Goal: Task Accomplishment & Management: Complete application form

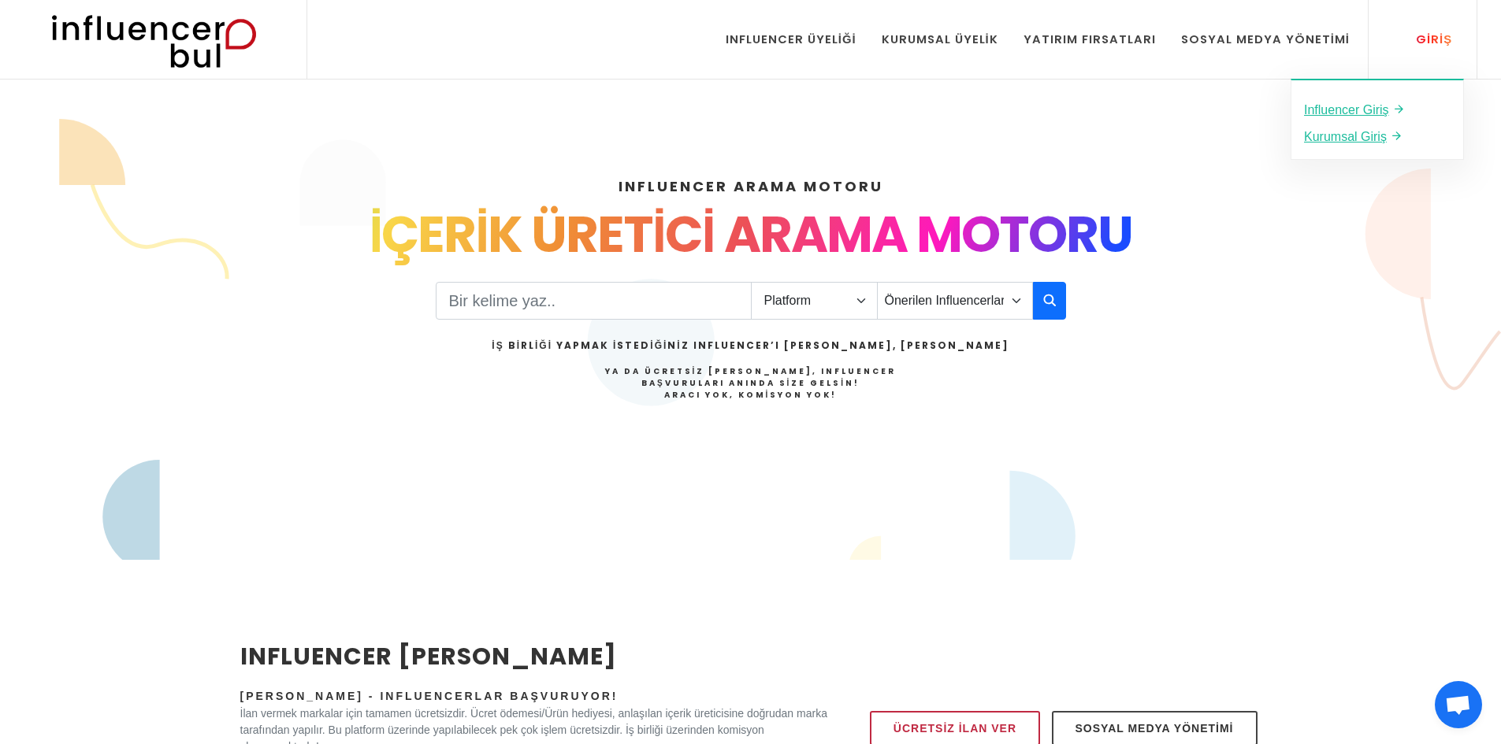
click at [1431, 38] on div "Giriş" at bounding box center [1425, 39] width 54 height 17
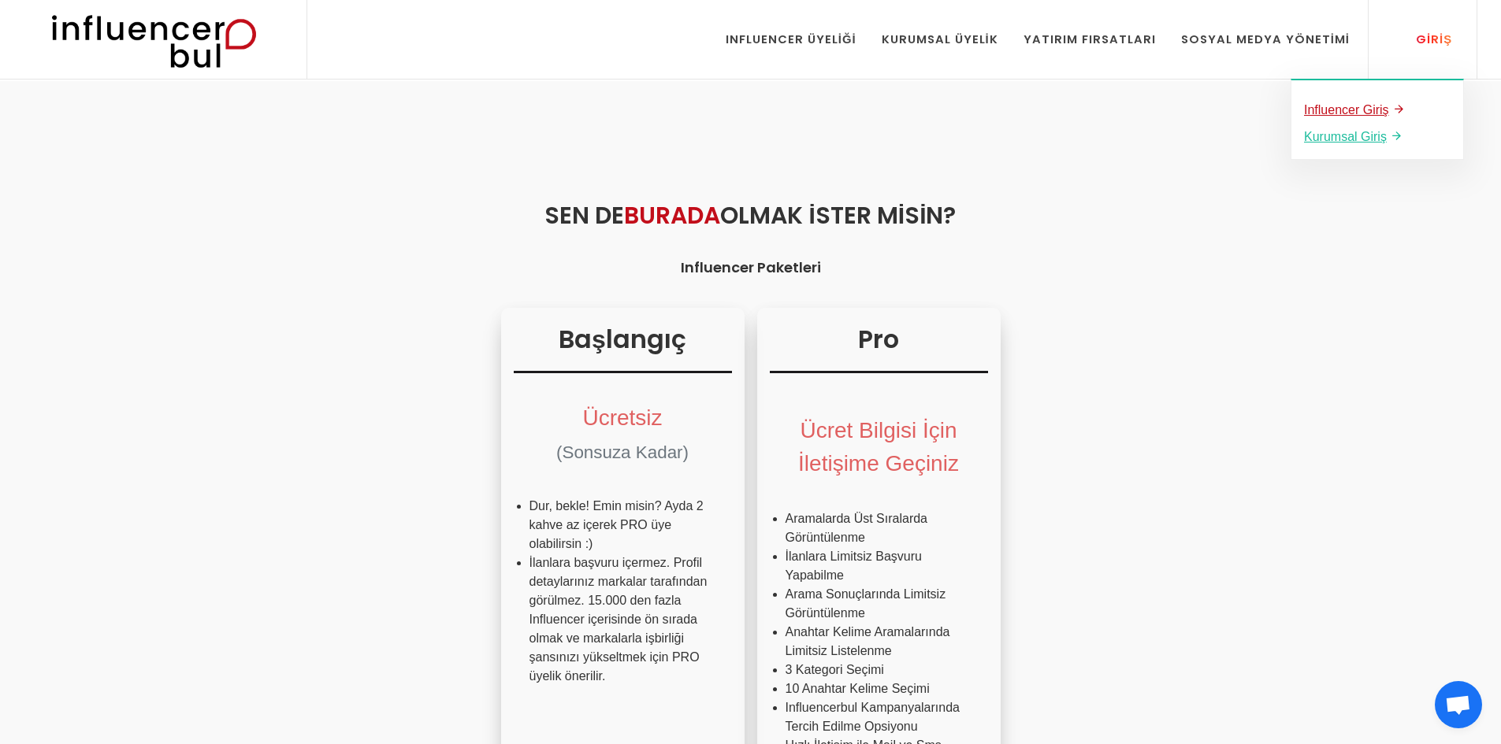
click at [1378, 111] on u "Influencer Giriş" at bounding box center [1346, 109] width 85 height 13
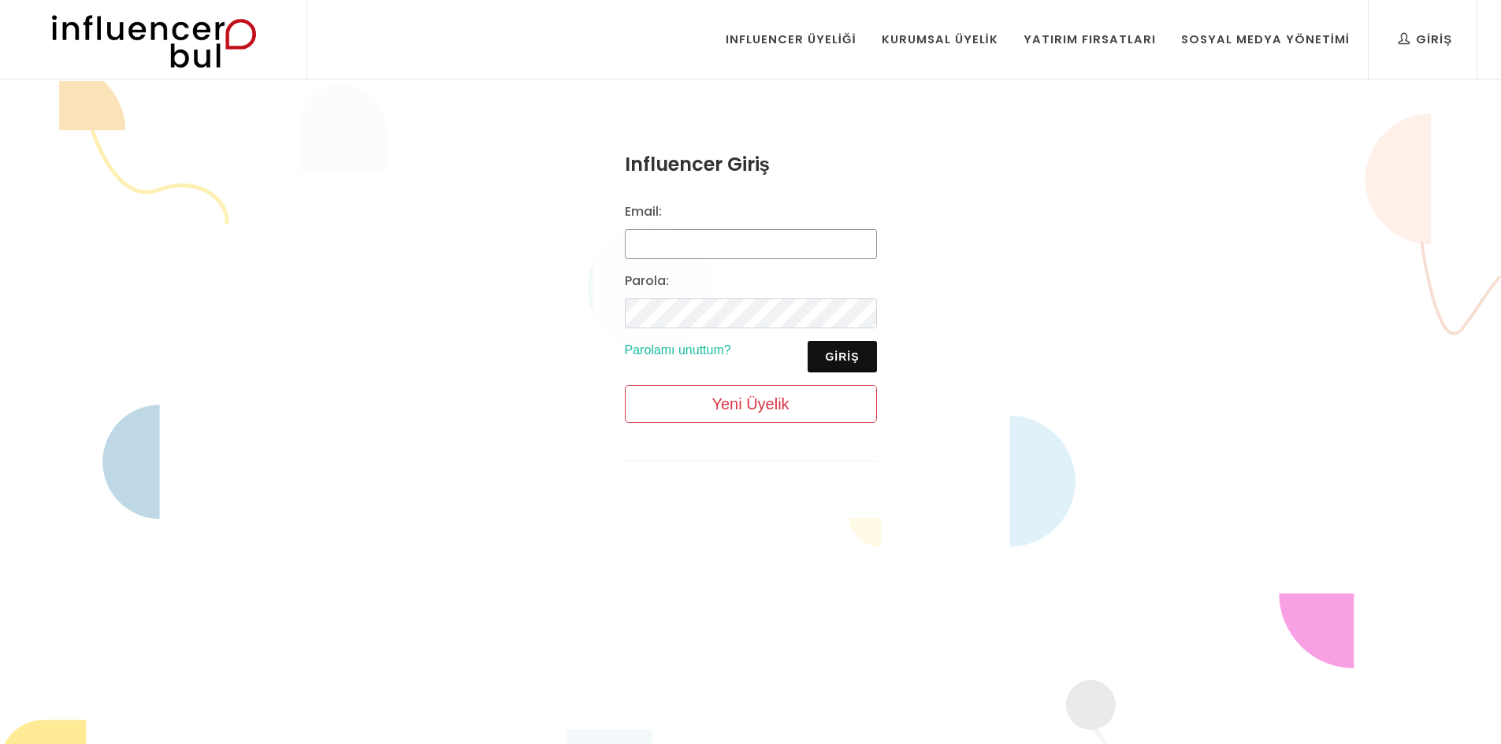
click at [759, 237] on input "Email:" at bounding box center [751, 244] width 252 height 30
type input "aycan.cal99@gmail.com"
click at [842, 346] on button "Giriş" at bounding box center [841, 357] width 69 height 32
click at [843, 351] on button "Giriş" at bounding box center [841, 357] width 69 height 32
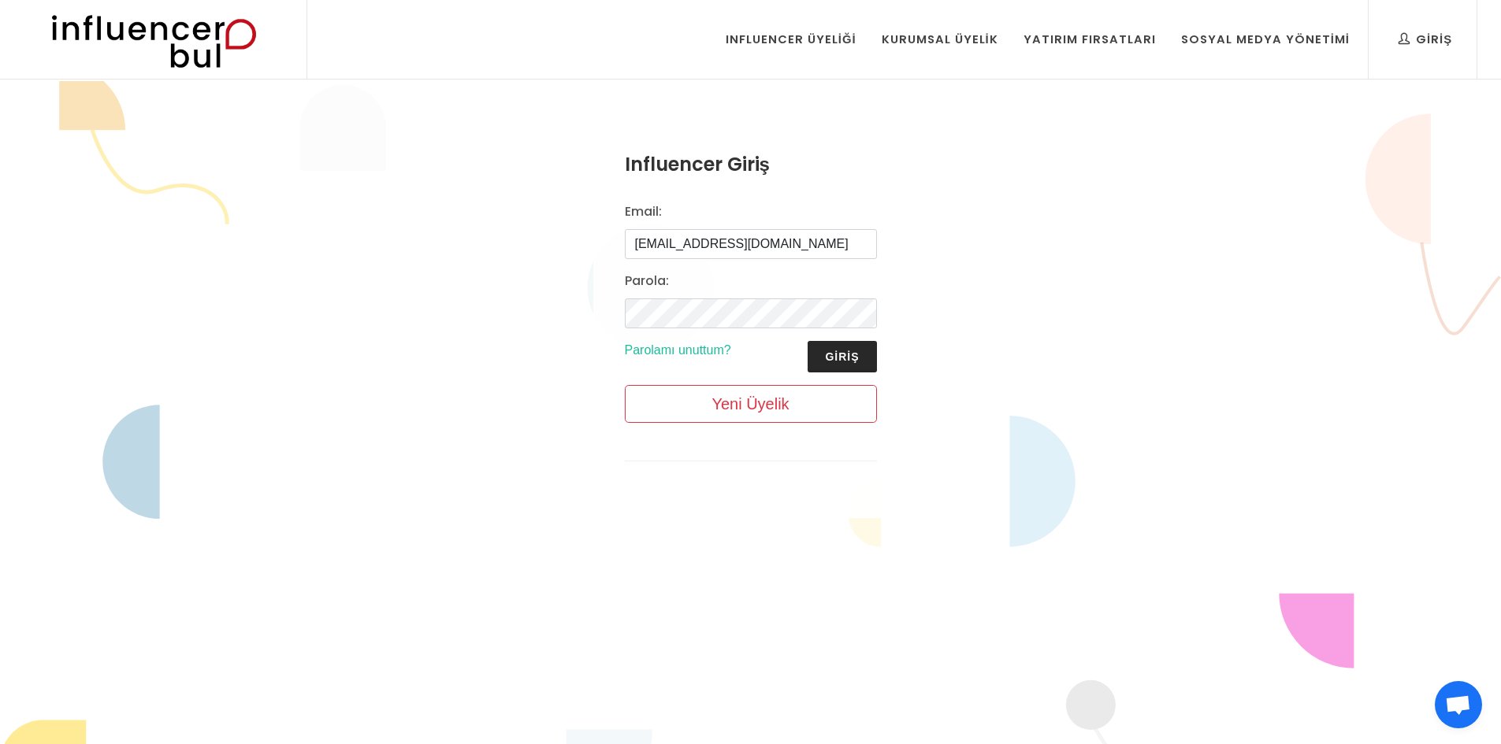
click at [843, 351] on button "Giriş" at bounding box center [841, 357] width 69 height 32
click at [844, 351] on button "Giriş" at bounding box center [841, 357] width 69 height 32
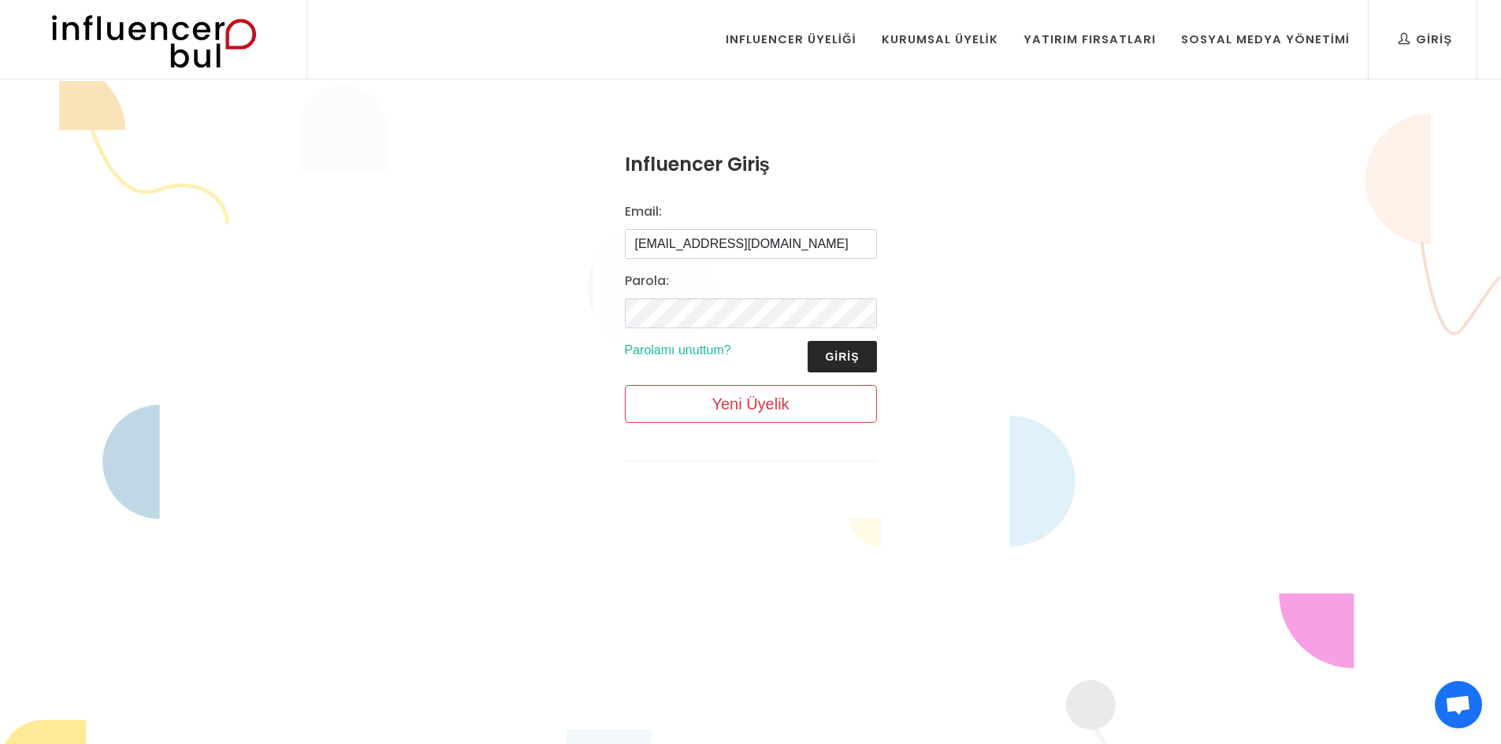
click at [844, 351] on button "Giriş" at bounding box center [841, 357] width 69 height 32
click at [855, 354] on button "Giriş" at bounding box center [841, 357] width 69 height 32
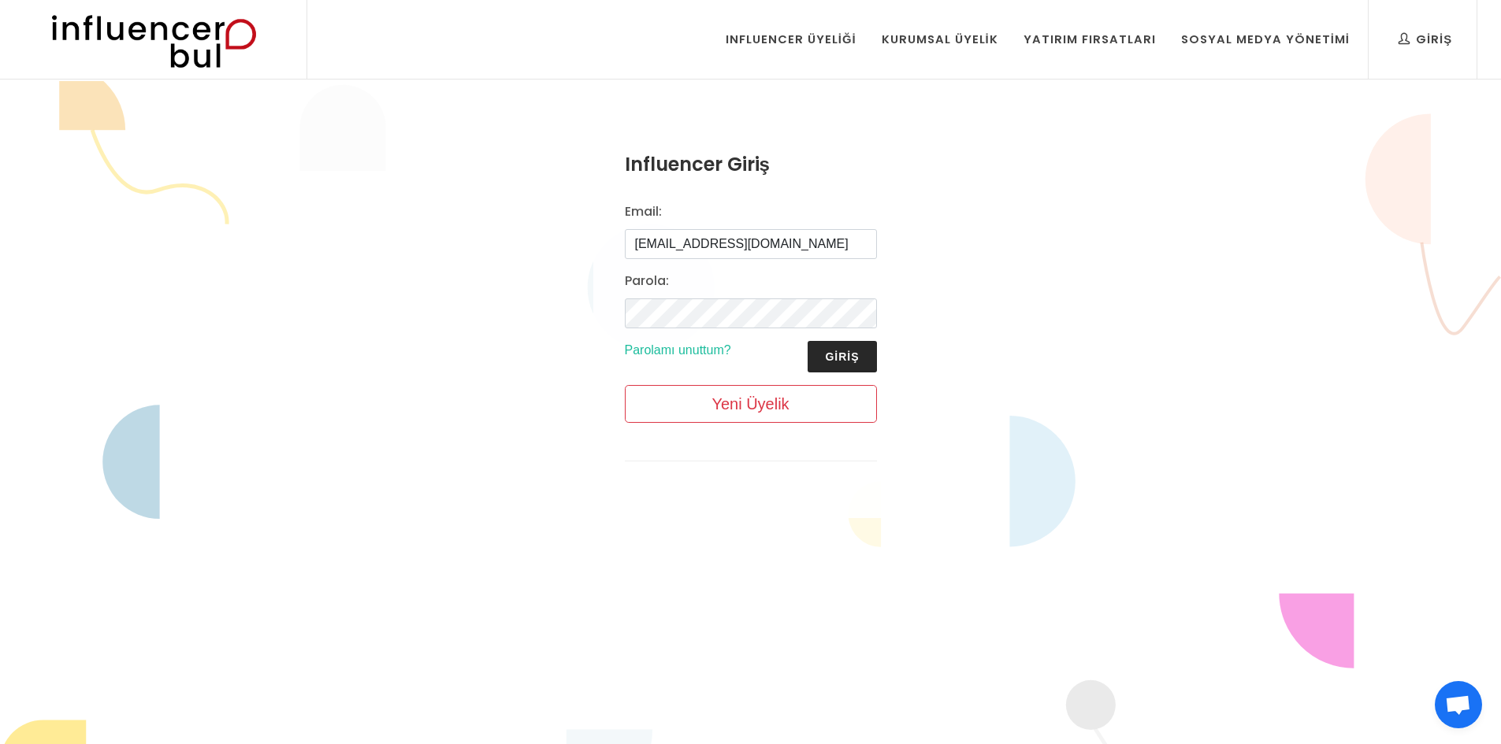
click at [855, 354] on button "Giriş" at bounding box center [841, 357] width 69 height 32
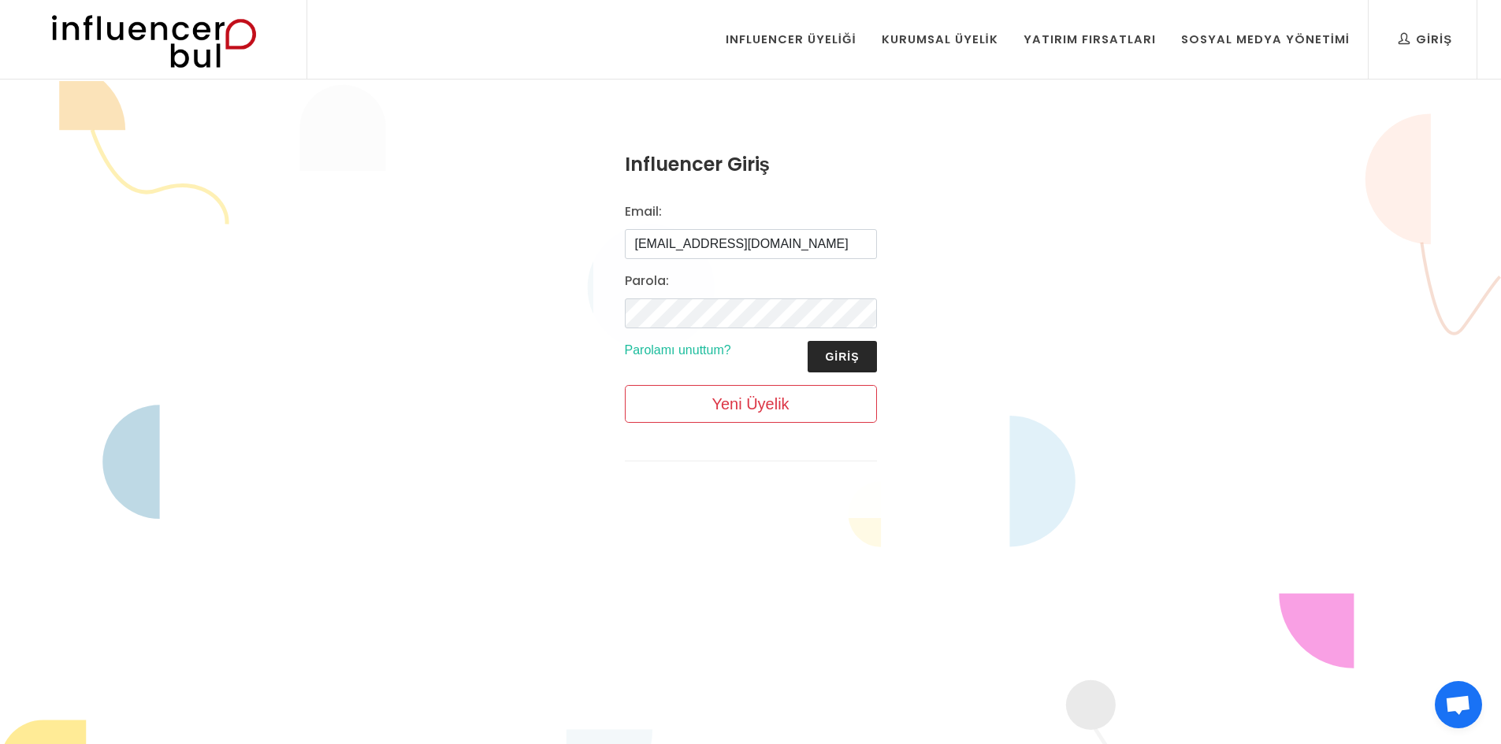
click at [855, 354] on button "Giriş" at bounding box center [841, 357] width 69 height 32
click at [865, 358] on button "Giriş" at bounding box center [841, 357] width 69 height 32
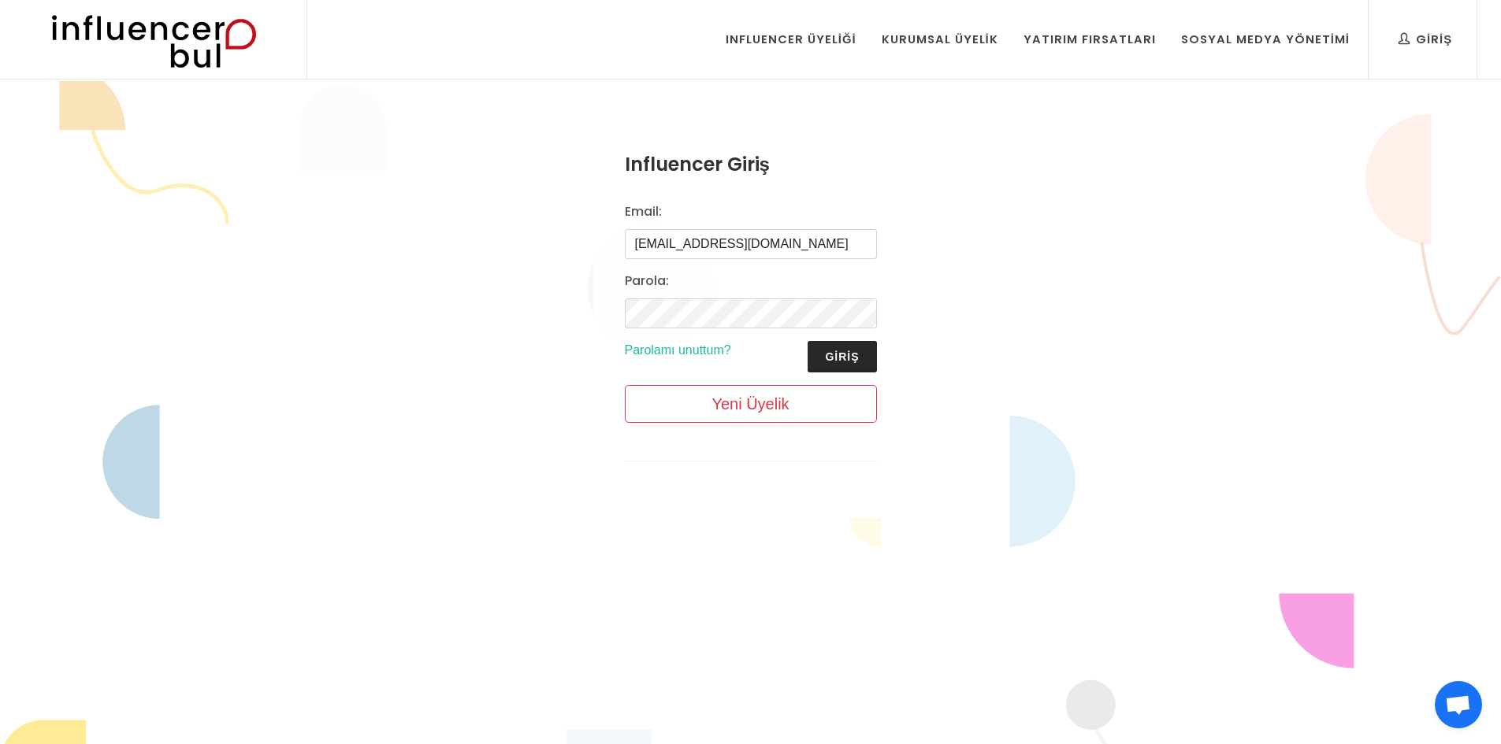
click at [865, 358] on button "Giriş" at bounding box center [841, 357] width 69 height 32
click at [833, 356] on button "Giriş" at bounding box center [841, 357] width 69 height 32
click at [863, 353] on button "Giriş" at bounding box center [841, 357] width 69 height 32
click at [857, 357] on button "Giriş" at bounding box center [841, 357] width 69 height 32
click at [859, 356] on button "Giriş" at bounding box center [841, 357] width 69 height 32
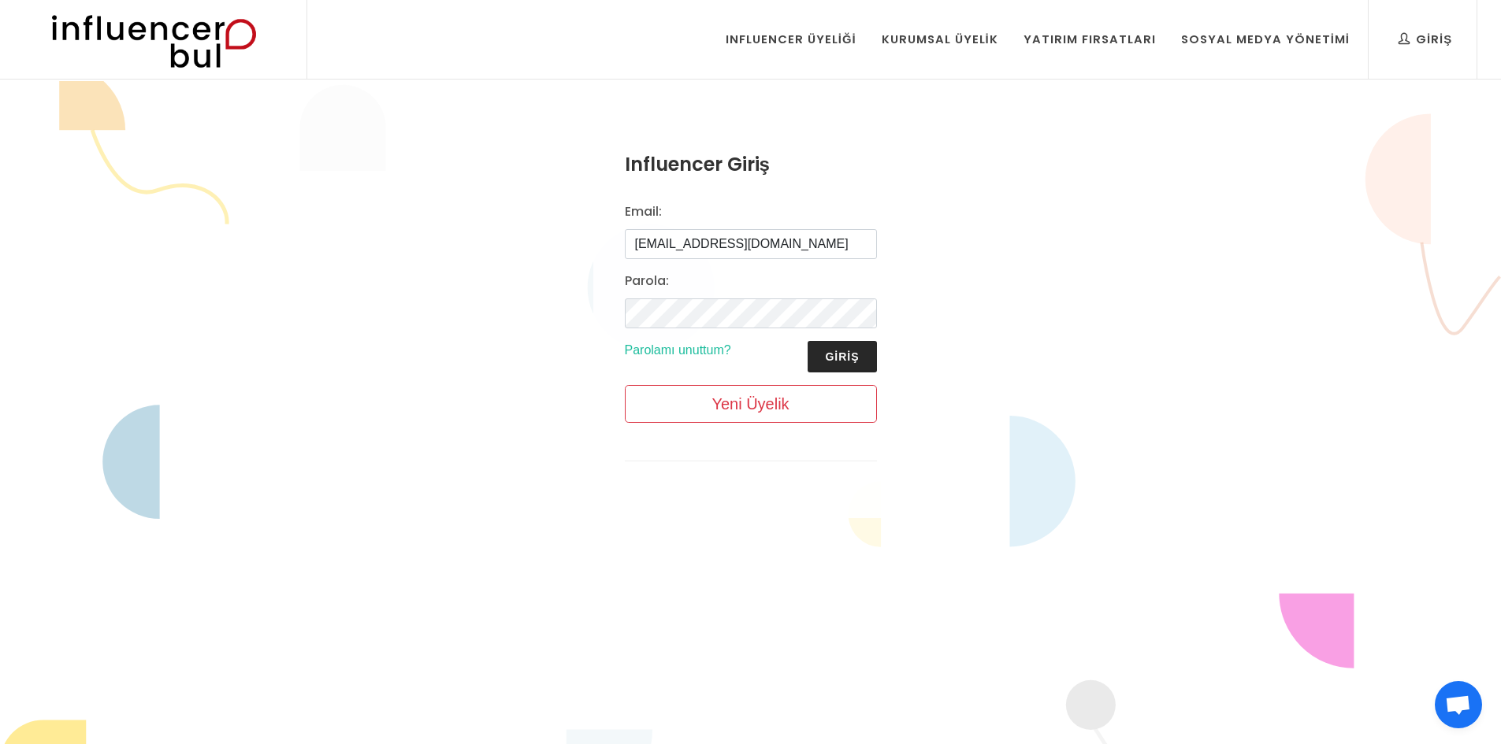
click at [861, 356] on button "Giriş" at bounding box center [841, 357] width 69 height 32
click at [836, 352] on button "Giriş" at bounding box center [841, 357] width 69 height 32
click at [848, 357] on button "Giriş" at bounding box center [841, 357] width 69 height 32
click at [848, 358] on button "Giriş" at bounding box center [841, 357] width 69 height 32
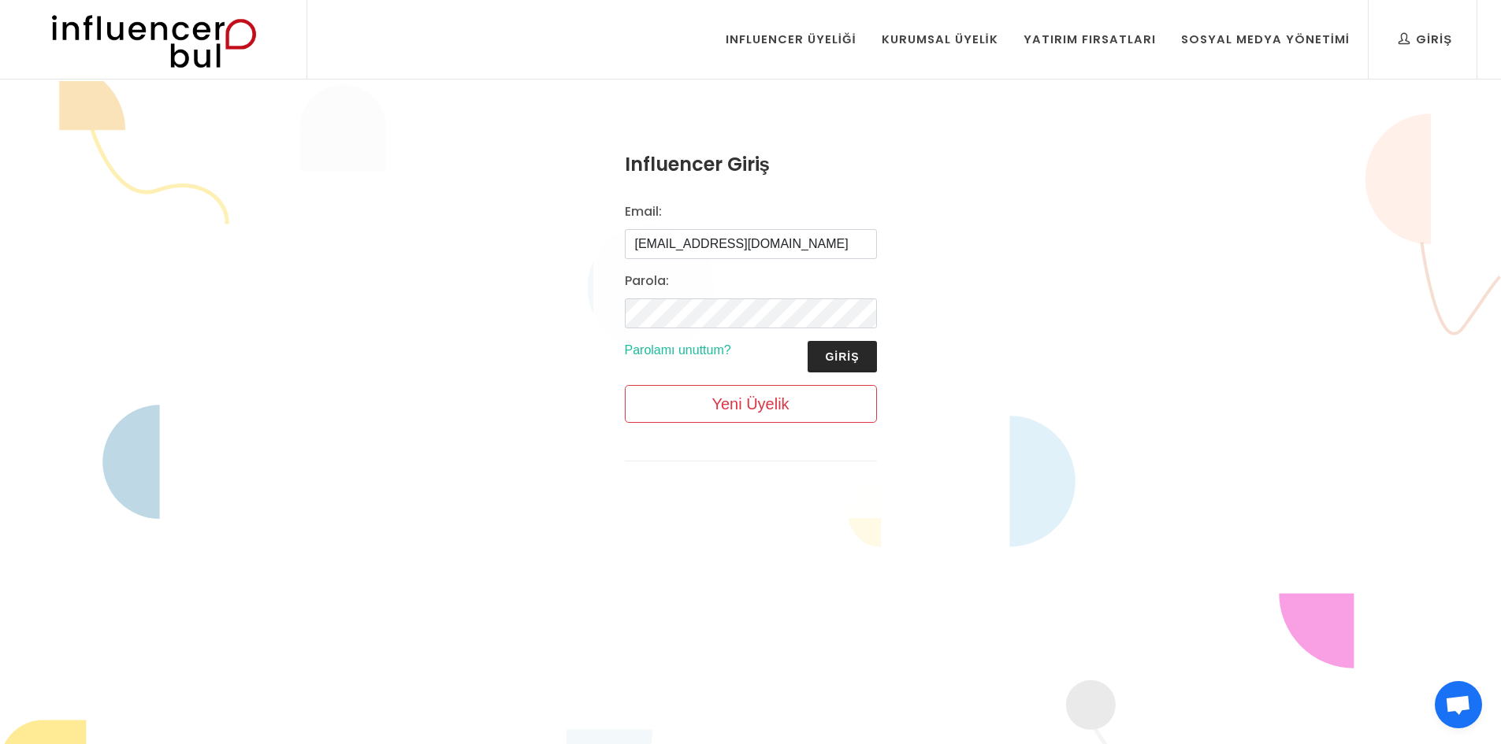
click at [848, 358] on button "Giriş" at bounding box center [841, 357] width 69 height 32
click at [848, 357] on button "Giriş" at bounding box center [841, 357] width 69 height 32
click at [847, 357] on button "Giriş" at bounding box center [841, 357] width 69 height 32
click at [846, 355] on button "Giriş" at bounding box center [841, 357] width 69 height 32
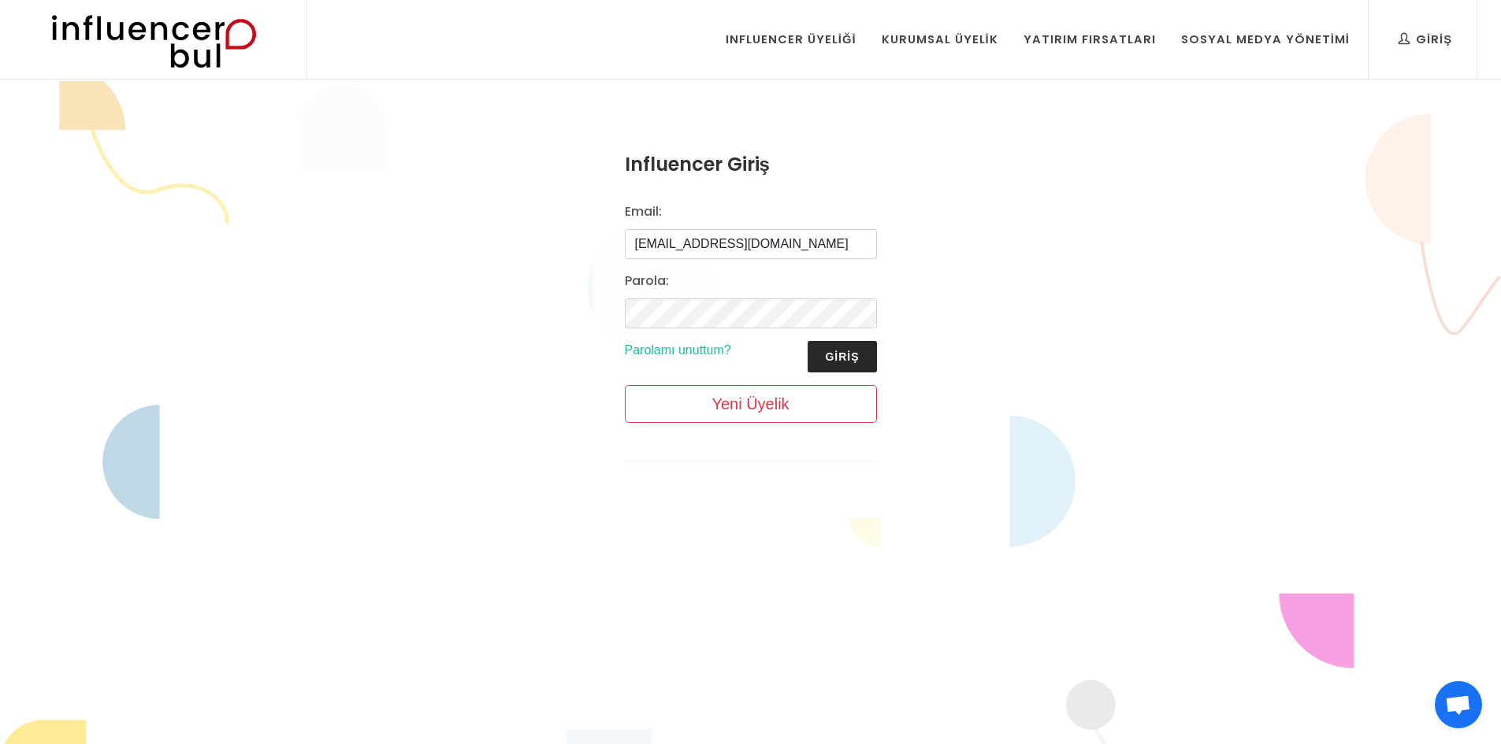
click at [844, 354] on button "Giriş" at bounding box center [841, 357] width 69 height 32
click at [853, 353] on button "Giriş" at bounding box center [841, 357] width 69 height 32
click at [866, 351] on button "Giriş" at bounding box center [841, 357] width 69 height 32
click at [813, 46] on div "Influencer Üyeliği" at bounding box center [791, 39] width 131 height 17
